Goal: Task Accomplishment & Management: Manage account settings

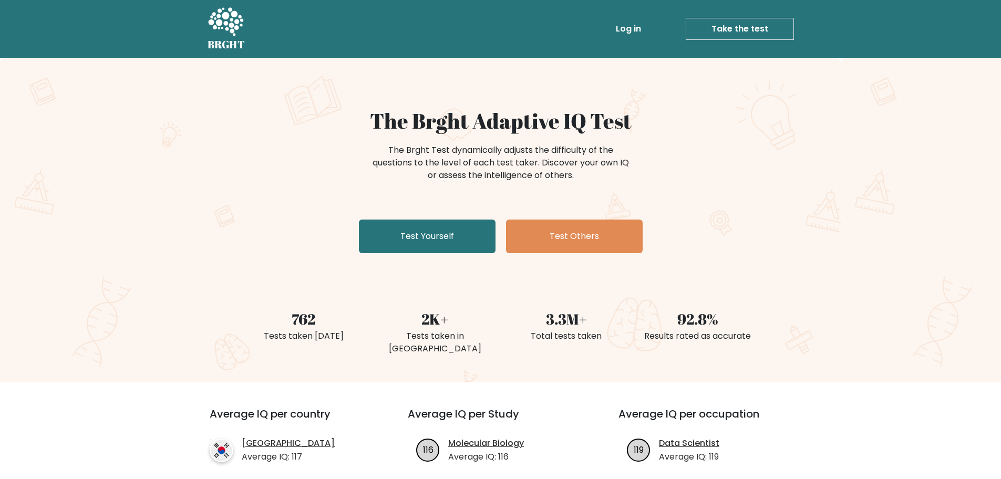
click at [638, 29] on link "Log in" at bounding box center [628, 28] width 34 height 21
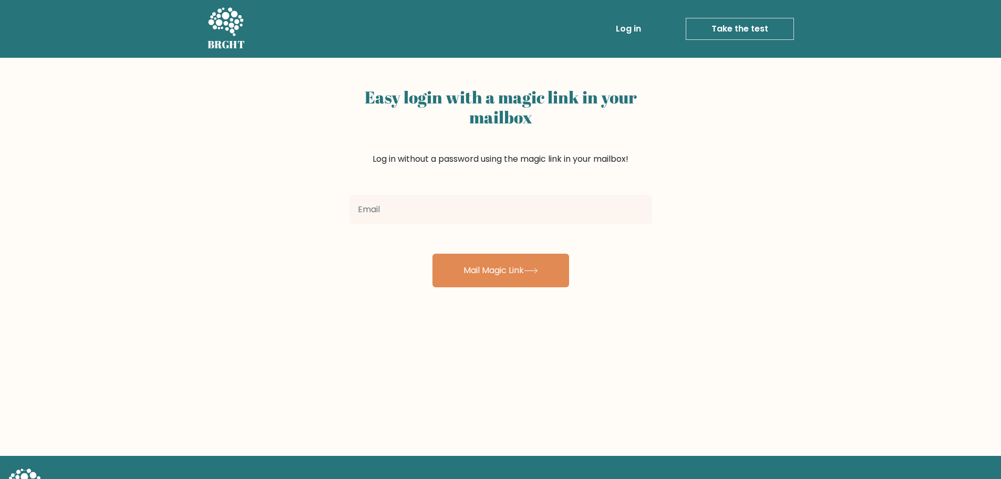
click at [490, 193] on div at bounding box center [500, 210] width 315 height 38
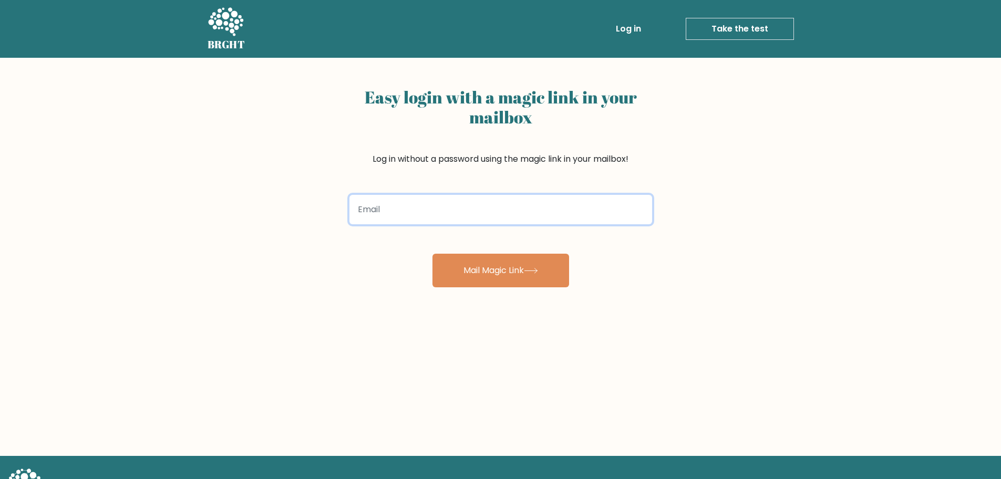
click at [474, 205] on input "email" at bounding box center [500, 209] width 303 height 29
click at [469, 207] on input "email" at bounding box center [500, 209] width 303 height 29
click at [467, 207] on input "email" at bounding box center [500, 209] width 303 height 29
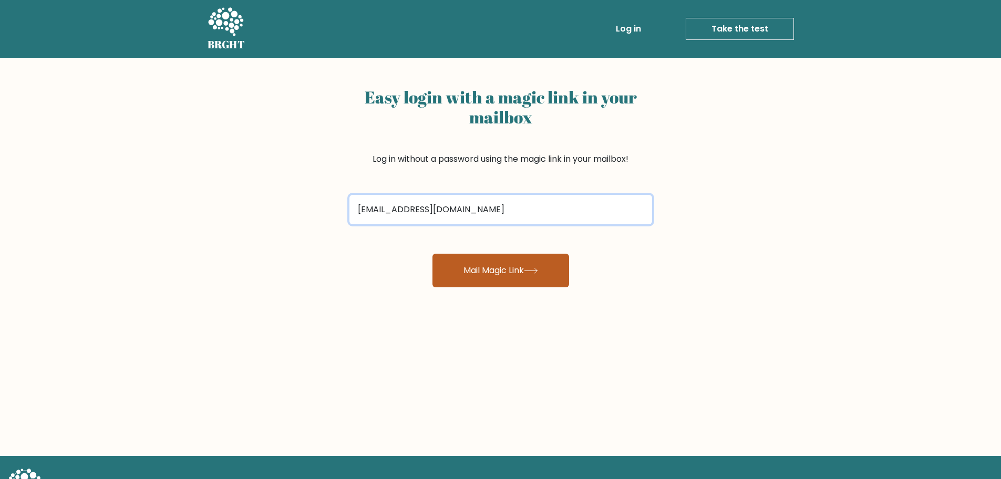
type input "camilopazandroid@gmail.com"
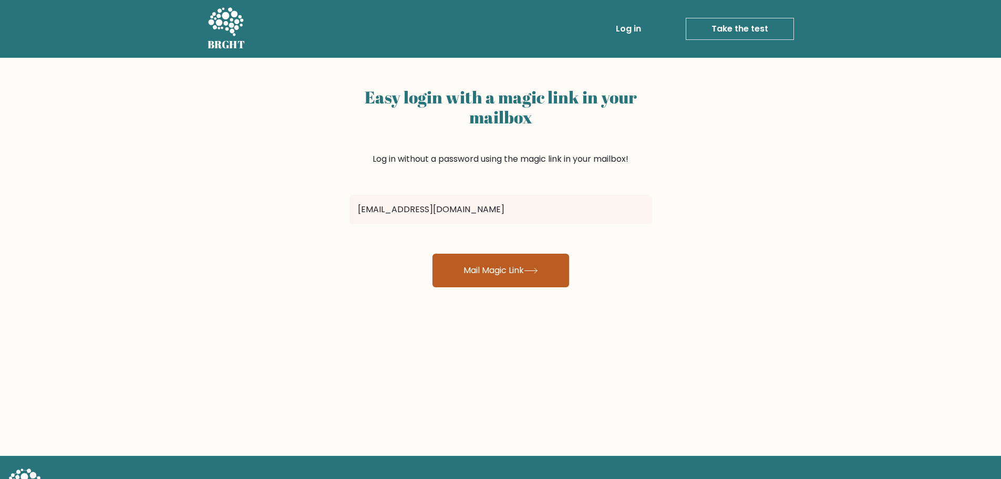
click at [487, 257] on button "Mail Magic Link" at bounding box center [500, 271] width 137 height 34
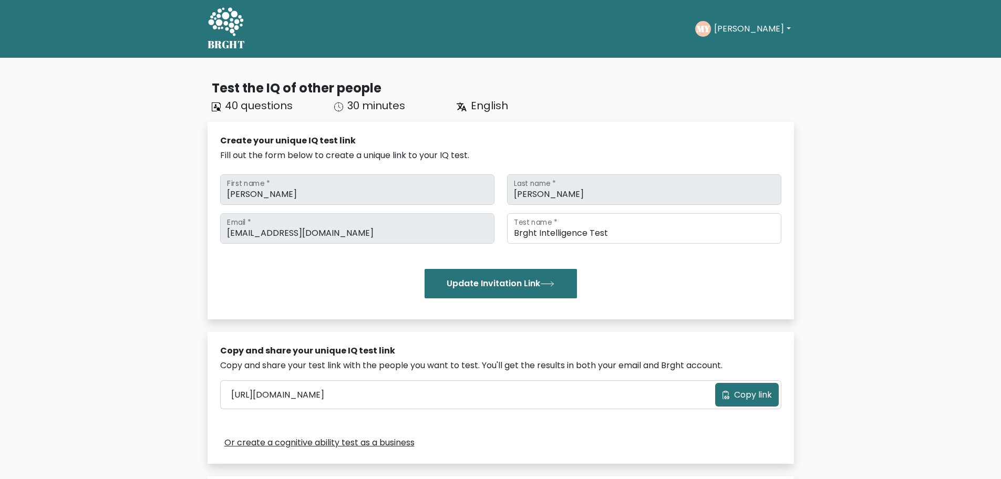
click at [758, 34] on button "[PERSON_NAME]" at bounding box center [752, 29] width 82 height 14
click at [748, 61] on link "Profile" at bounding box center [736, 67] width 83 height 17
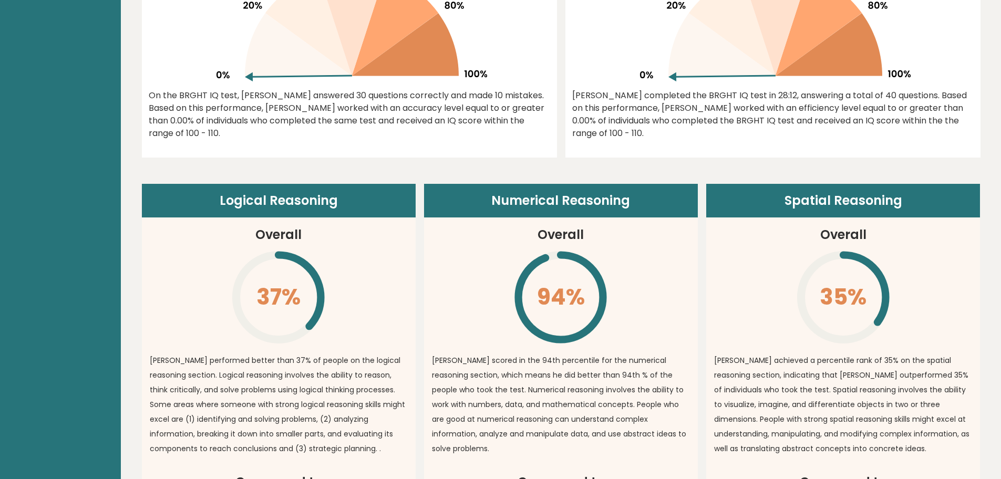
scroll to position [315, 0]
